Goal: Information Seeking & Learning: Check status

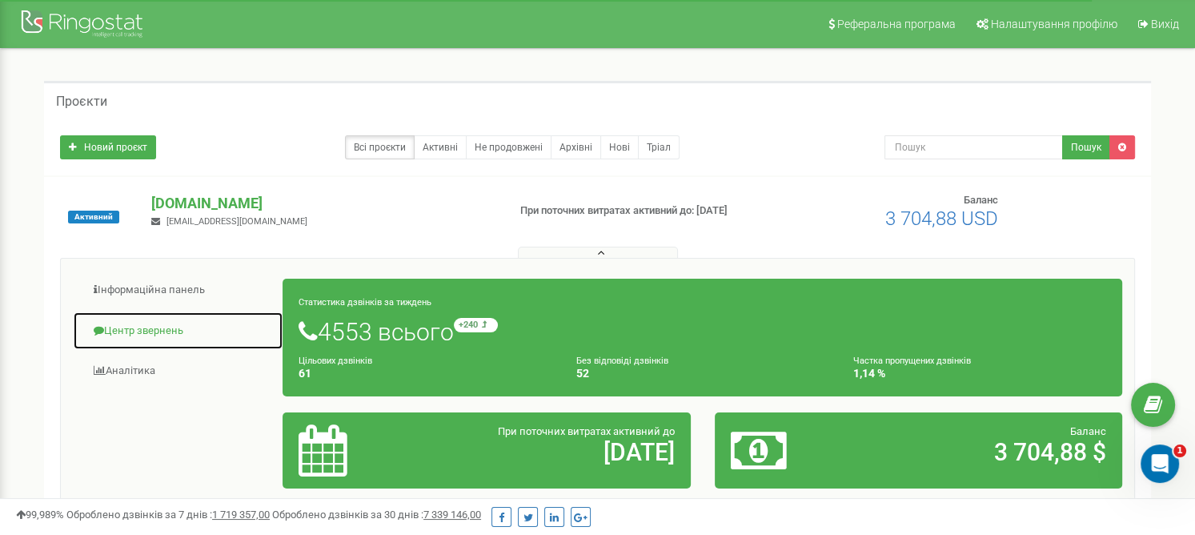
click at [171, 332] on link "Центр звернень" at bounding box center [178, 330] width 211 height 39
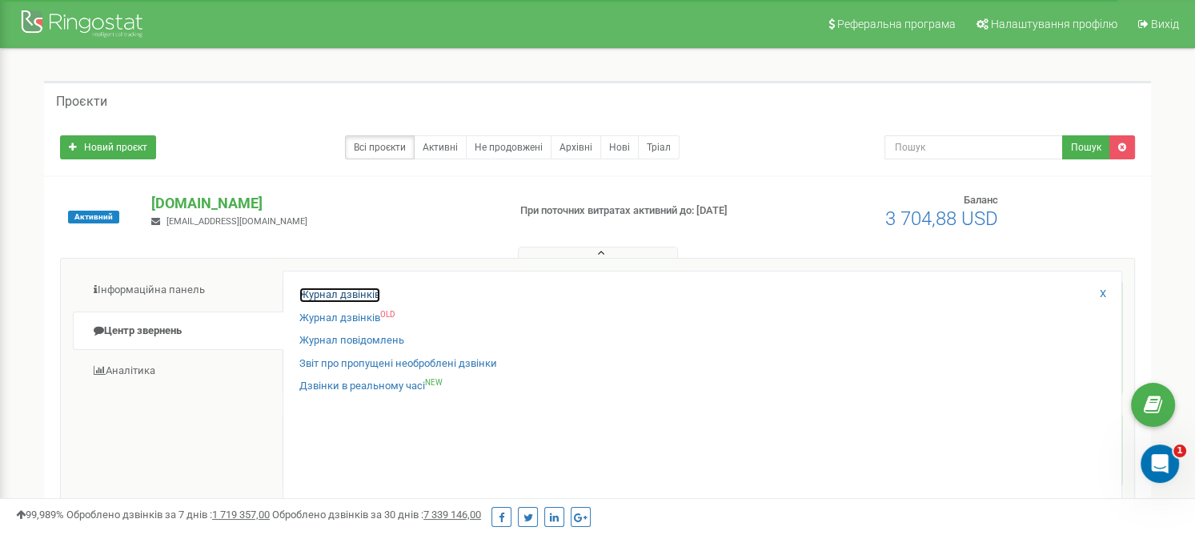
click at [368, 303] on link "Журнал дзвінків" at bounding box center [339, 294] width 81 height 15
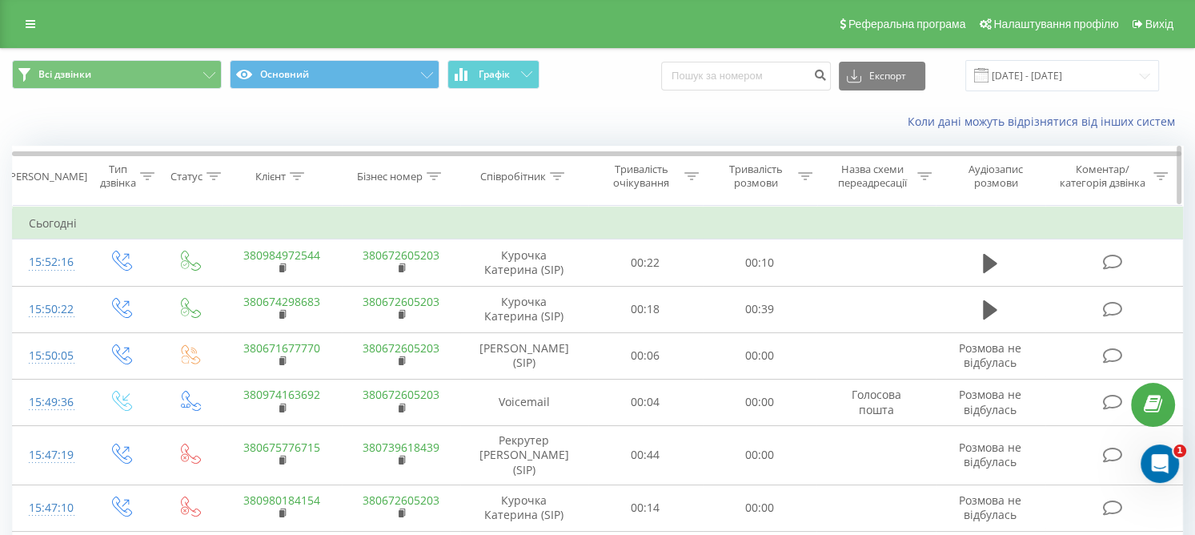
click at [298, 170] on div at bounding box center [297, 177] width 14 height 14
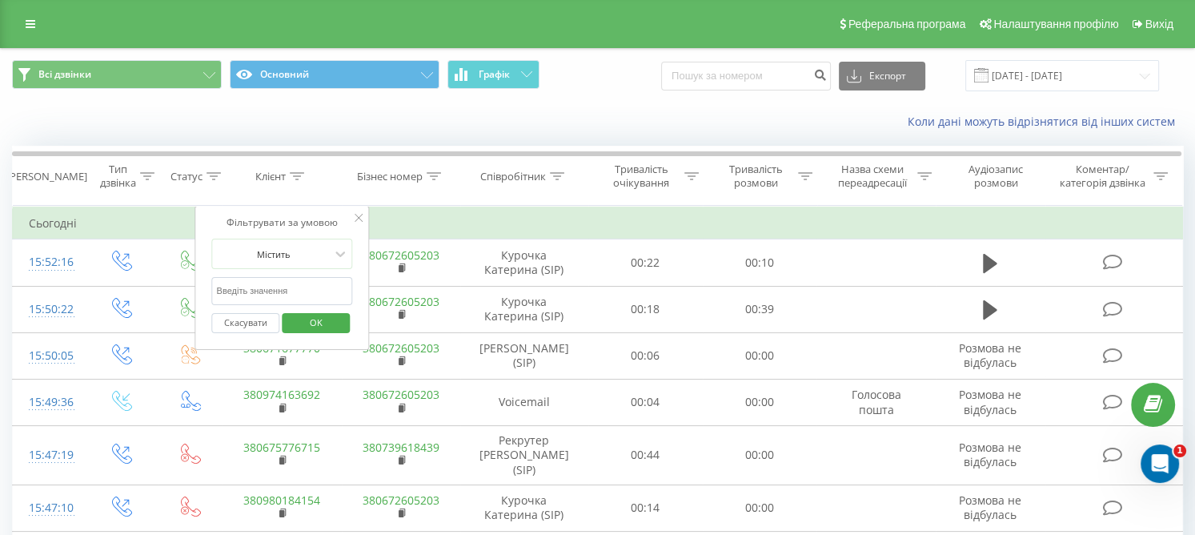
paste input "[PHONE_NUMBER]"
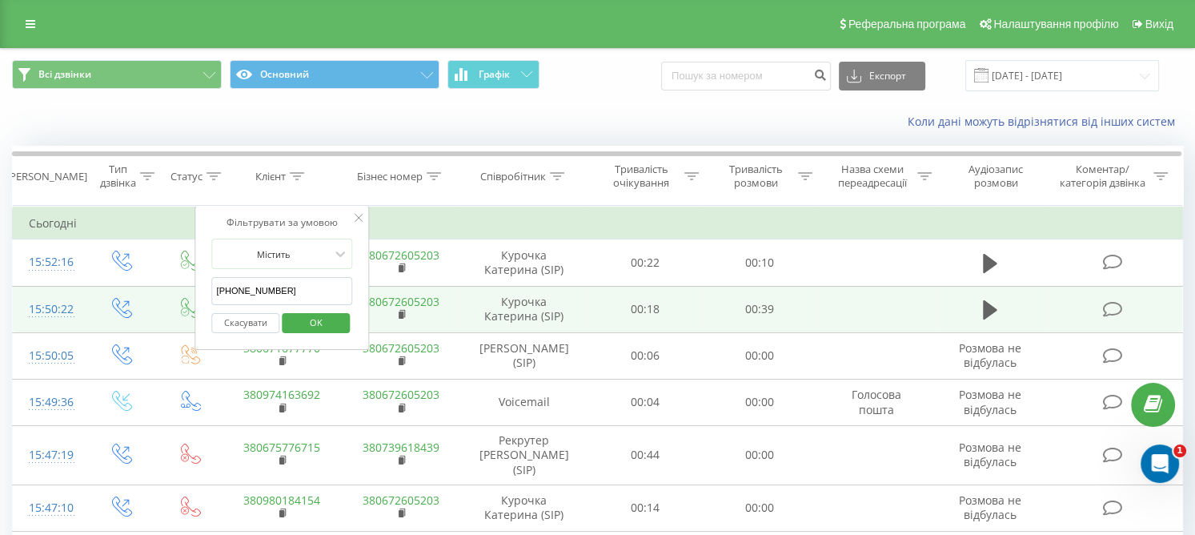
type input "380730035853"
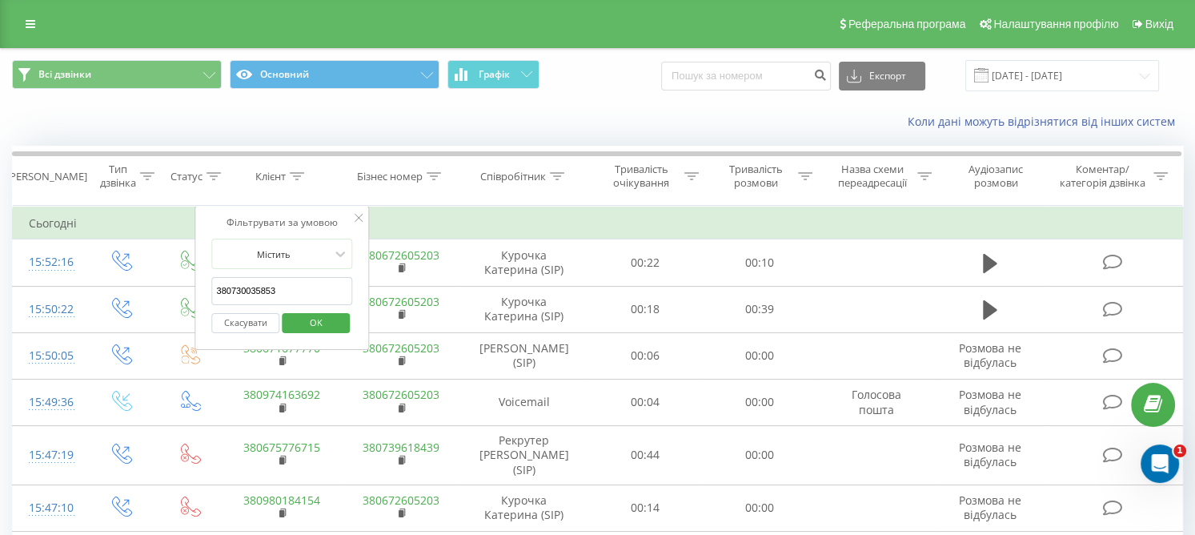
click at [304, 326] on span "OK" at bounding box center [316, 322] width 45 height 25
